Goal: Task Accomplishment & Management: Use online tool/utility

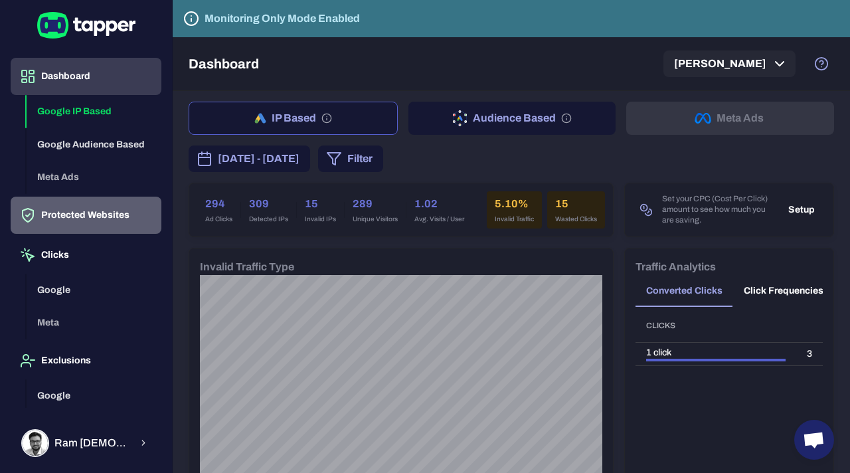
click at [112, 211] on button "Protected Websites" at bounding box center [86, 215] width 151 height 37
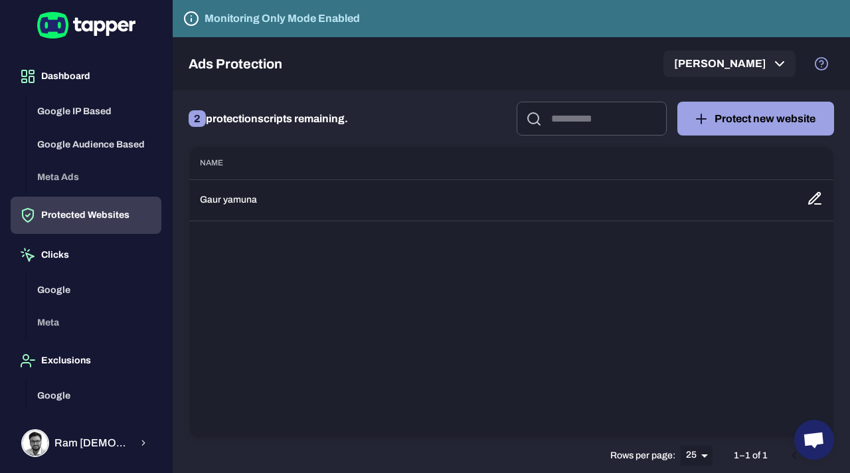
click at [266, 205] on td "Gaur yamuna" at bounding box center [492, 199] width 607 height 41
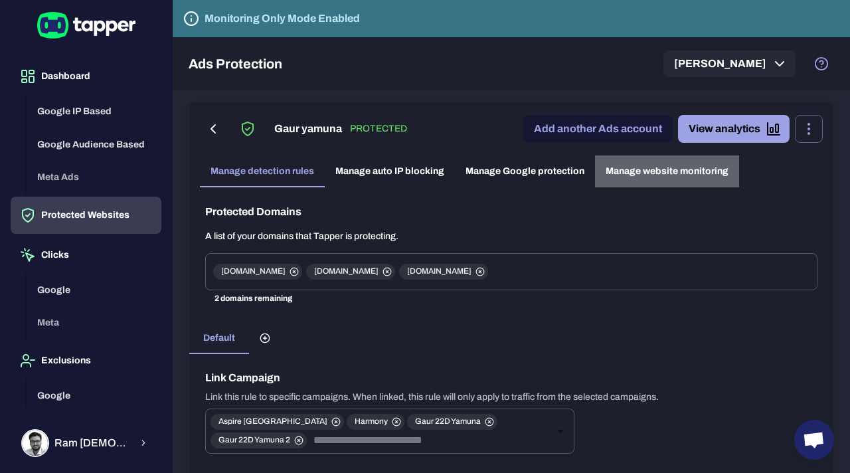
click at [646, 169] on link "Manage website monitoring" at bounding box center [667, 171] width 144 height 32
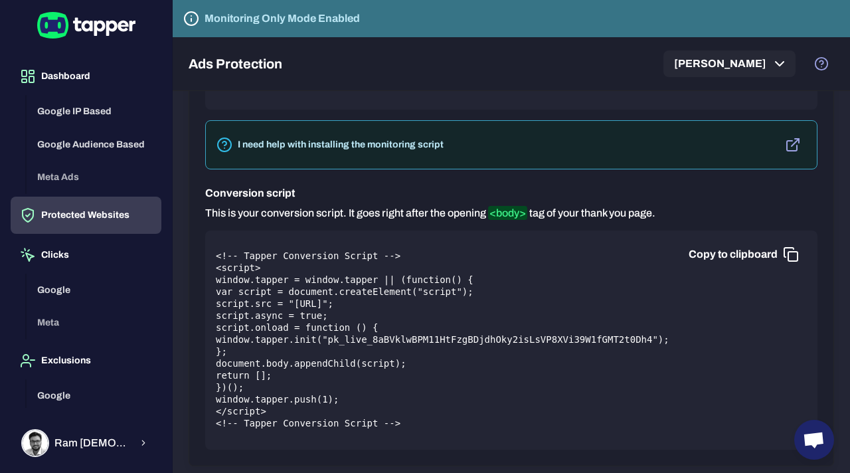
scroll to position [375, 0]
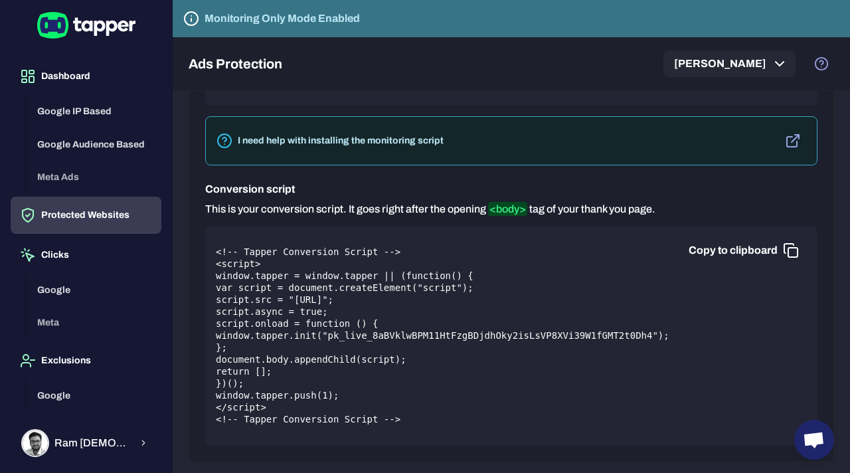
click at [782, 240] on button "Copy to clipboard" at bounding box center [742, 250] width 129 height 27
